Goal: Task Accomplishment & Management: Manage account settings

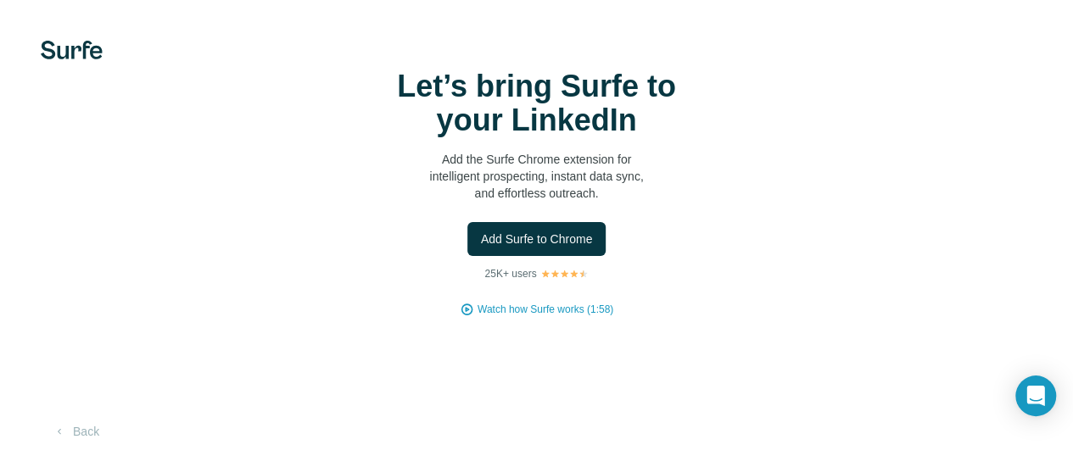
click at [481, 248] on span "Add Surfe to Chrome" at bounding box center [537, 239] width 112 height 17
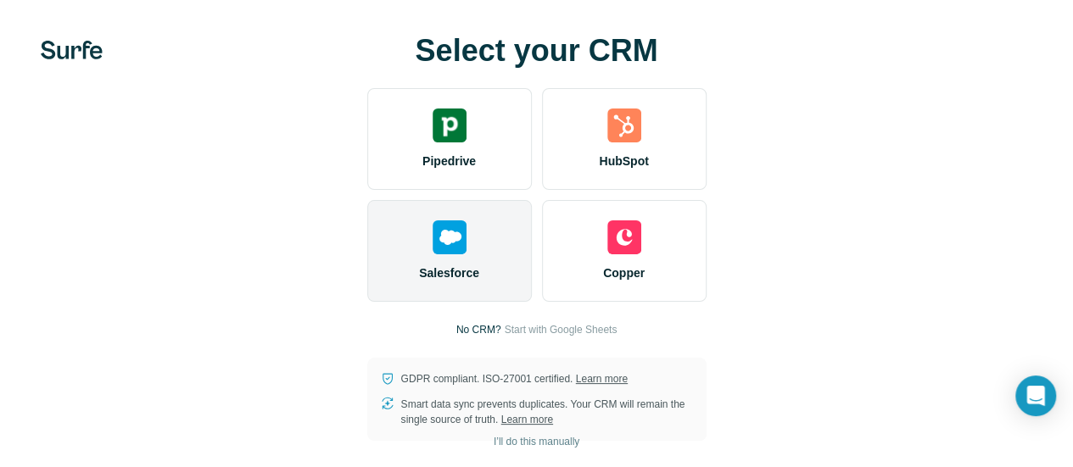
scroll to position [95, 0]
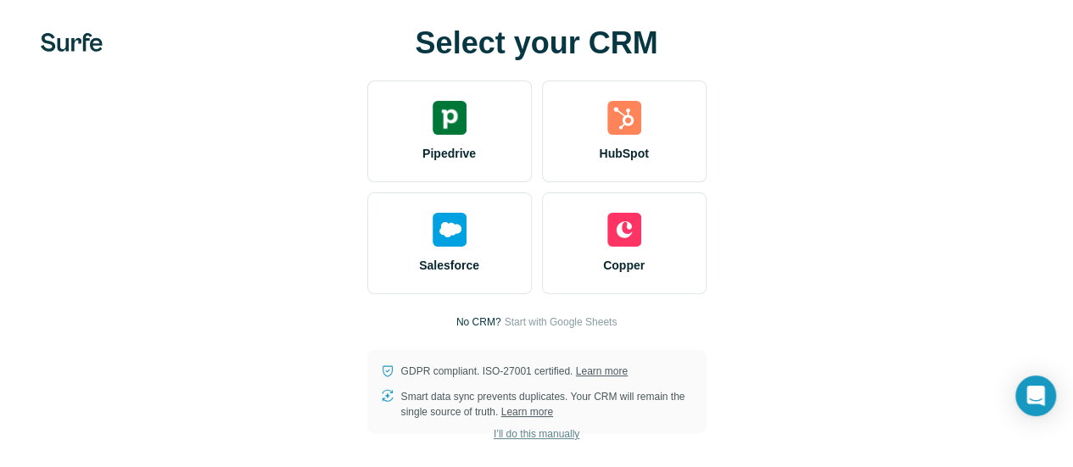
click at [482, 442] on button "I’ll do this manually" at bounding box center [536, 434] width 109 height 25
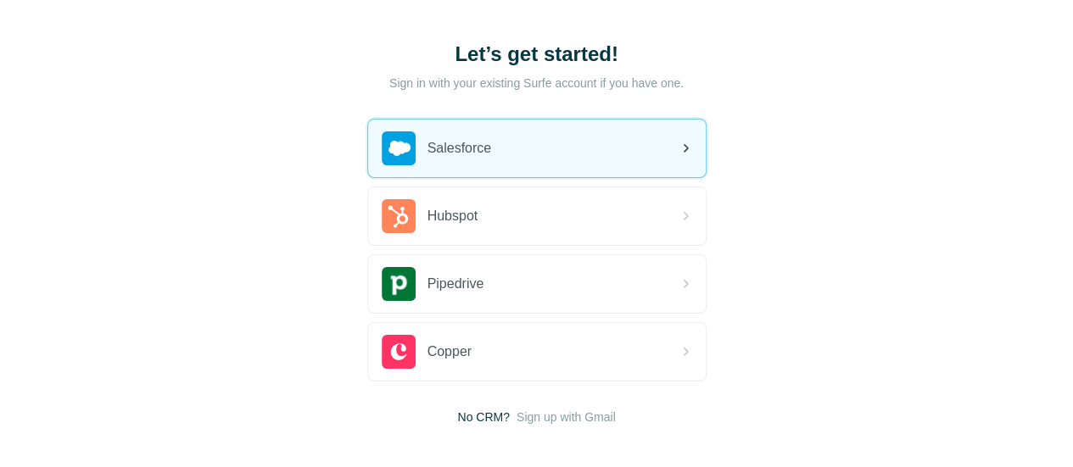
scroll to position [101, 0]
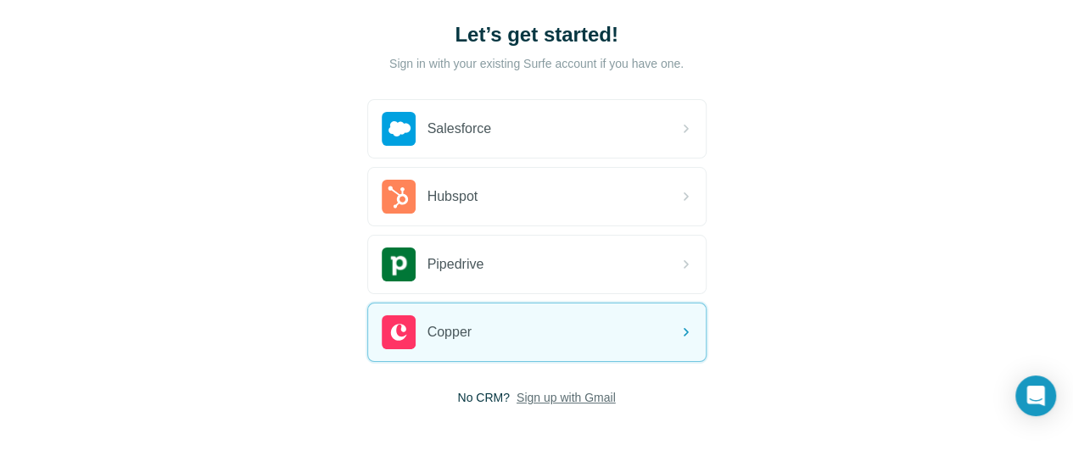
click at [517, 389] on span "Sign up with Gmail" at bounding box center [566, 397] width 99 height 17
click at [367, 425] on button "Sign up with Google" at bounding box center [536, 440] width 339 height 34
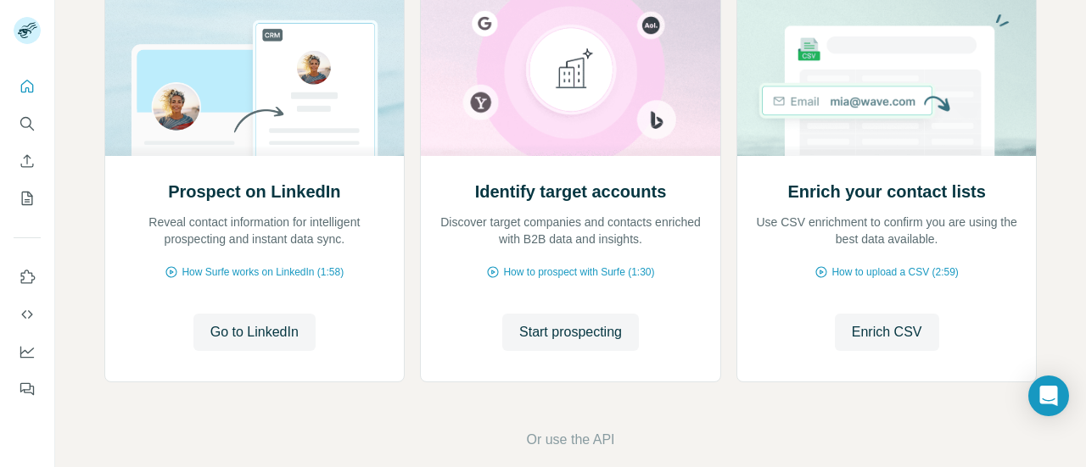
scroll to position [221, 0]
click at [243, 330] on span "Go to LinkedIn" at bounding box center [254, 333] width 88 height 20
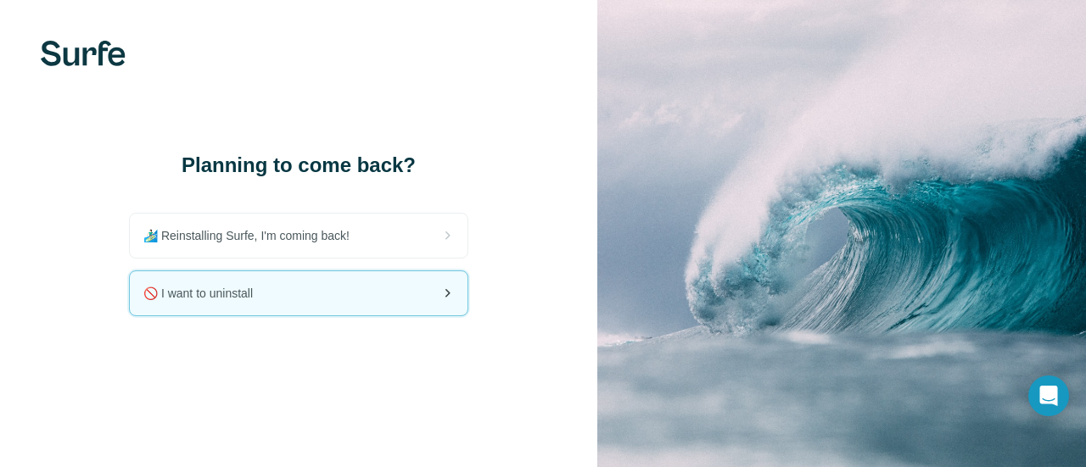
click at [426, 301] on div "🚫 I want to uninstall" at bounding box center [299, 293] width 338 height 44
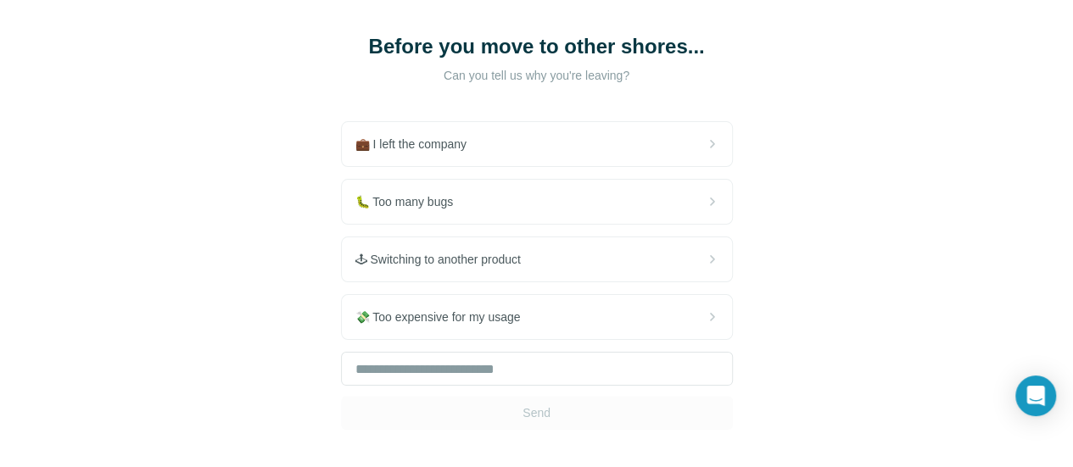
scroll to position [88, 0]
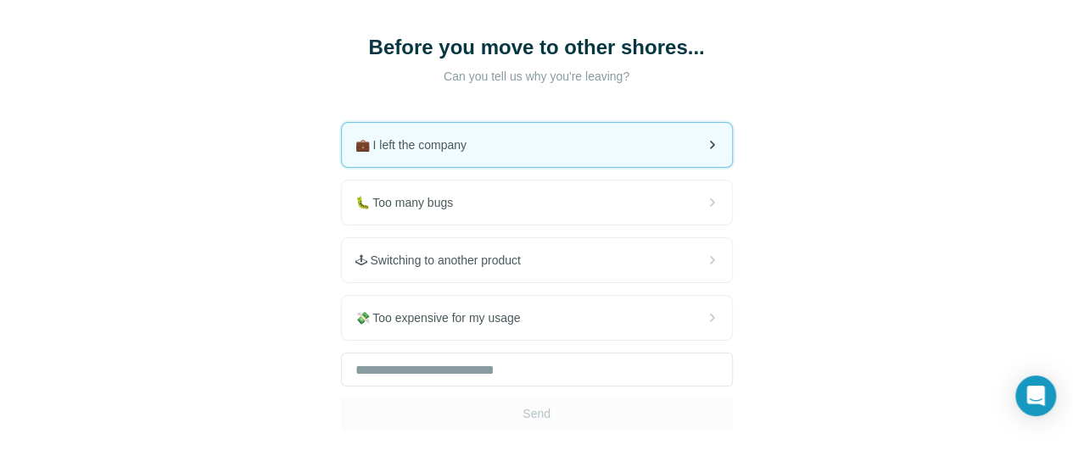
click at [342, 147] on div "💼 I left the company" at bounding box center [537, 145] width 390 height 44
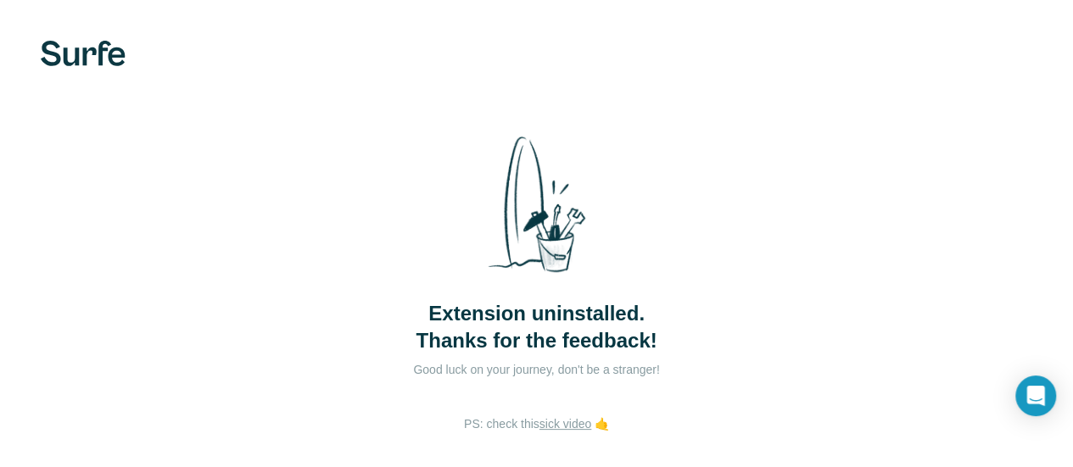
scroll to position [87, 0]
